Goal: Use online tool/utility: Utilize a website feature to perform a specific function

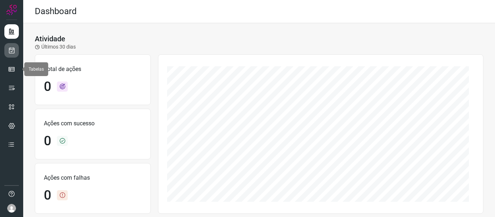
click at [11, 50] on icon at bounding box center [12, 50] width 8 height 7
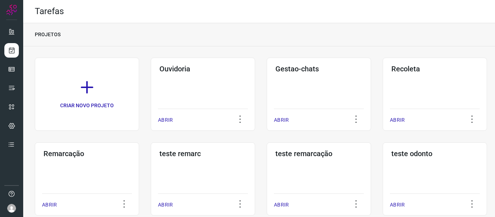
click at [206, 20] on div "Tarefas" at bounding box center [258, 11] width 471 height 23
click at [167, 120] on p "ABRIR" at bounding box center [165, 120] width 15 height 8
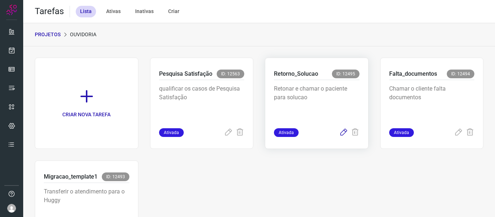
click at [339, 130] on icon at bounding box center [343, 132] width 9 height 9
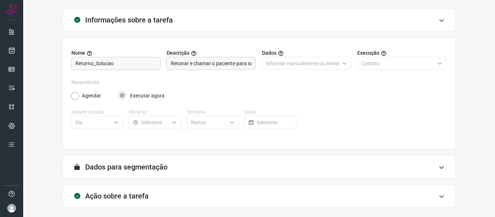
scroll to position [66, 0]
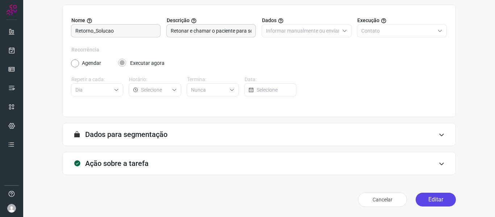
click at [428, 201] on button "Editar" at bounding box center [435, 200] width 40 height 14
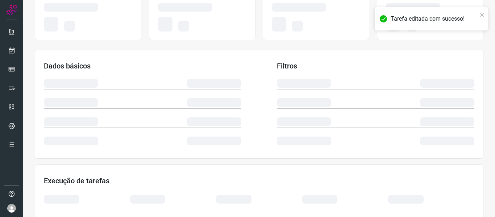
scroll to position [102, 0]
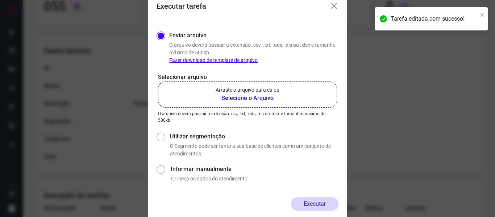
click at [259, 88] on p "Arraste o arquivo para cá ou" at bounding box center [247, 90] width 64 height 8
click at [0, 0] on input "Arraste o arquivo para cá ou Selecione o Arquivo" at bounding box center [0, 0] width 0 height 0
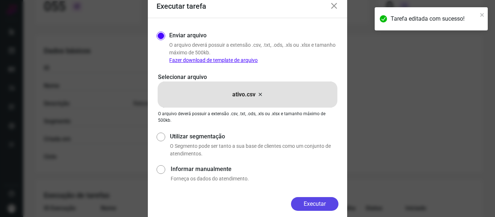
click at [320, 201] on button "Executar" at bounding box center [314, 204] width 47 height 14
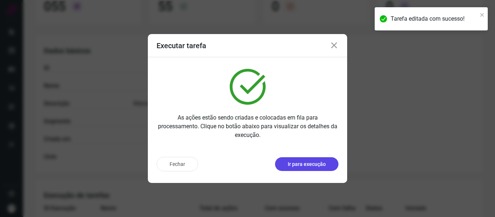
click at [319, 161] on p "Ir para execução" at bounding box center [307, 164] width 38 height 8
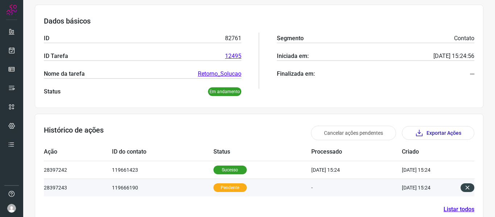
scroll to position [118, 0]
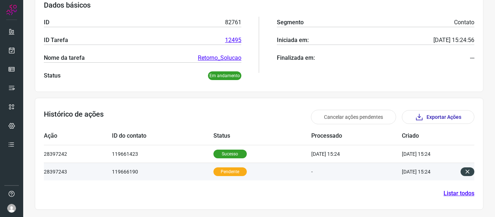
click at [131, 168] on td "119666190" at bounding box center [162, 172] width 101 height 18
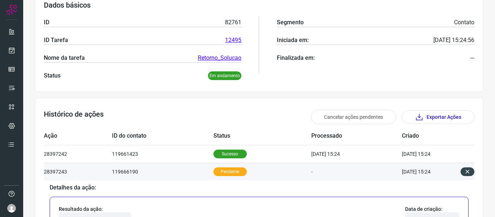
click at [142, 172] on td "119666190" at bounding box center [162, 172] width 101 height 18
